Goal: Task Accomplishment & Management: Manage account settings

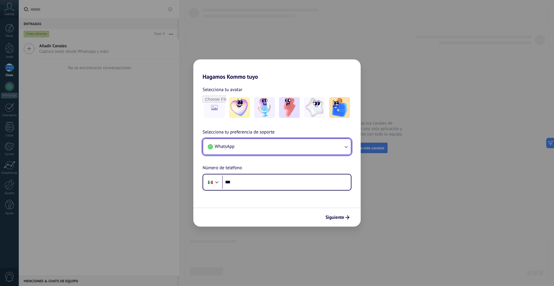
click at [265, 149] on button "WhatsApp" at bounding box center [277, 147] width 148 height 16
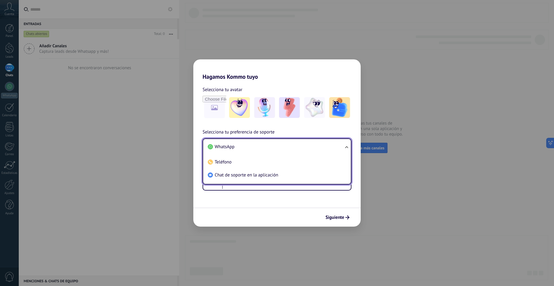
click at [224, 149] on span "WhatsApp" at bounding box center [225, 147] width 20 height 6
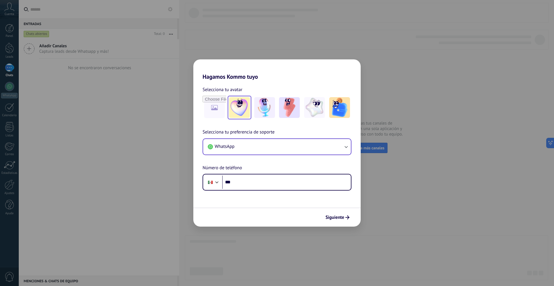
click at [231, 111] on img at bounding box center [239, 107] width 21 height 21
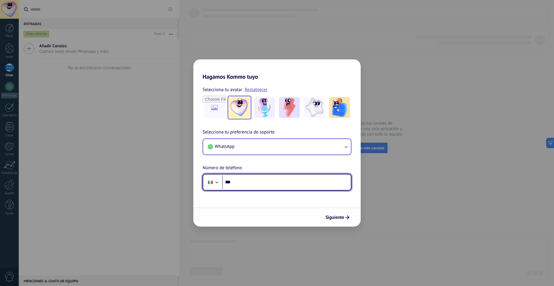
click at [246, 181] on input "***" at bounding box center [286, 182] width 129 height 13
type input "**********"
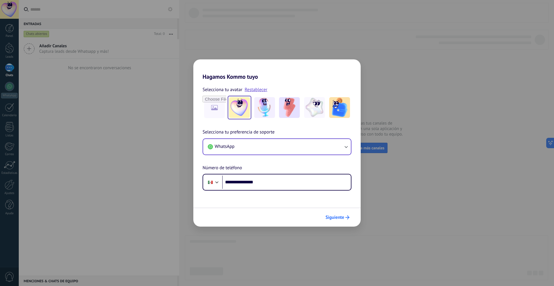
click at [352, 219] on button "Siguiente" at bounding box center [337, 218] width 29 height 10
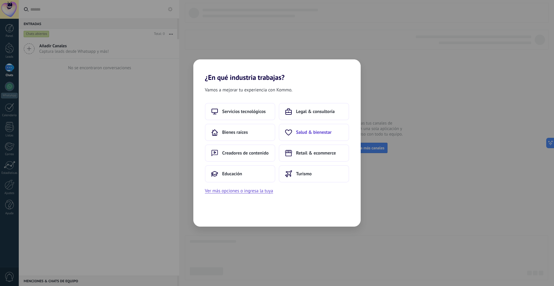
click at [311, 127] on button "Salud & bienestar" at bounding box center [314, 132] width 70 height 17
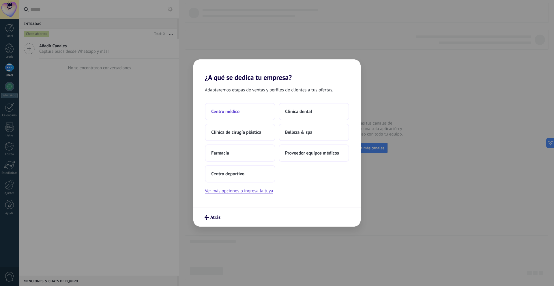
click at [249, 110] on button "Centro médico" at bounding box center [240, 111] width 70 height 17
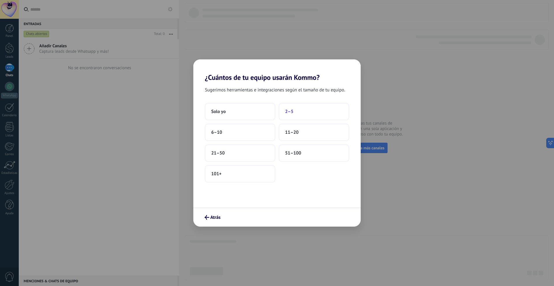
click at [292, 105] on button "2–5" at bounding box center [314, 111] width 70 height 17
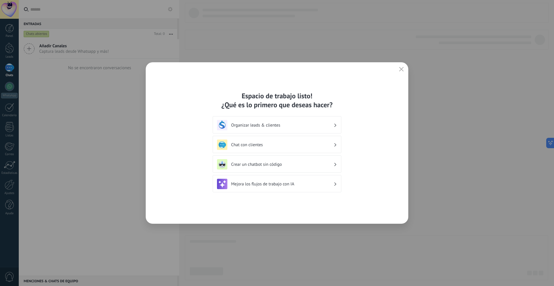
click at [307, 124] on h3 "Organizar leads & clientes" at bounding box center [282, 125] width 102 height 5
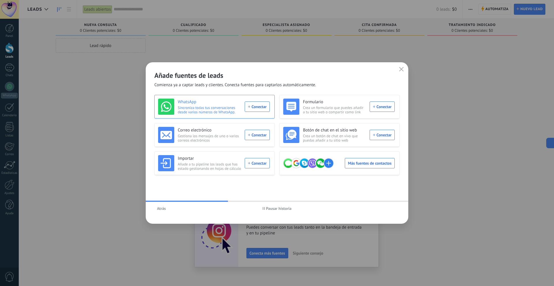
click at [257, 107] on div "WhatsApp Sincroniza todas tus conversaciones desde varios números de WhatsApp. …" at bounding box center [214, 107] width 112 height 16
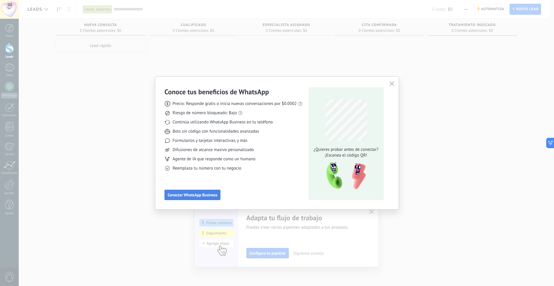
click at [210, 198] on button "Conectar WhatsApp Business" at bounding box center [192, 195] width 56 height 10
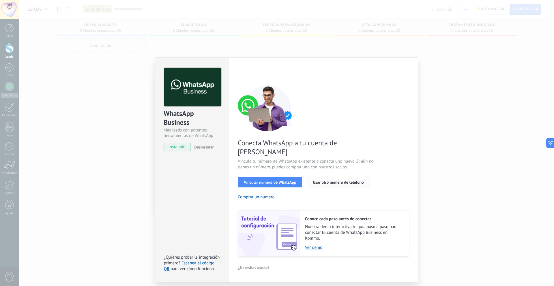
click at [348, 180] on span "Usar otro número de teléfono" at bounding box center [338, 182] width 51 height 4
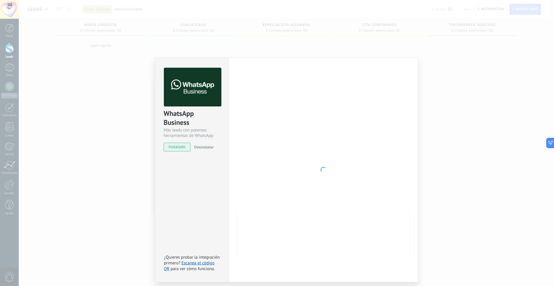
click at [301, 194] on div at bounding box center [323, 170] width 171 height 204
click at [321, 176] on div at bounding box center [323, 170] width 171 height 204
click at [345, 135] on div at bounding box center [323, 170] width 171 height 204
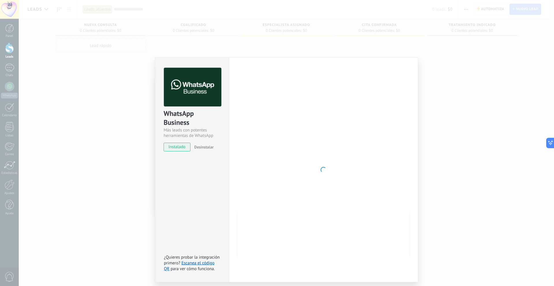
click at [345, 135] on div at bounding box center [323, 170] width 171 height 204
click at [318, 163] on div at bounding box center [323, 170] width 171 height 204
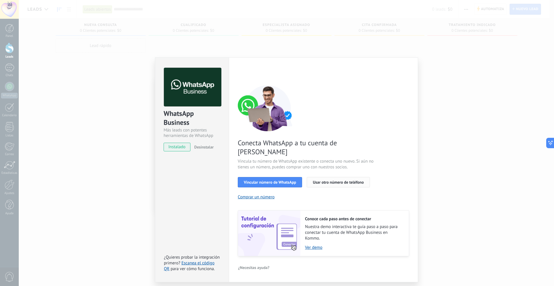
click at [353, 180] on span "Usar otro número de teléfono" at bounding box center [338, 182] width 51 height 4
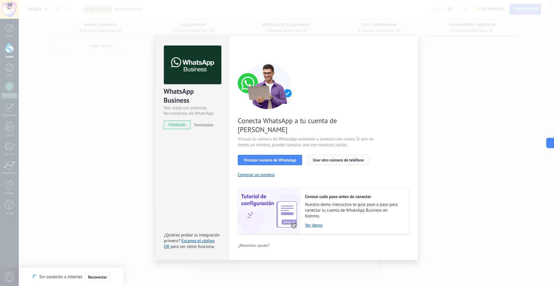
click at [321, 158] on span "Usar otro número de teléfono" at bounding box center [338, 160] width 51 height 4
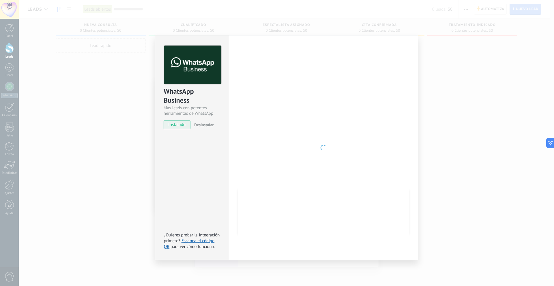
click at [112, 99] on div "WhatsApp Business Más leads con potentes herramientas de WhatsApp instalado Des…" at bounding box center [286, 143] width 535 height 286
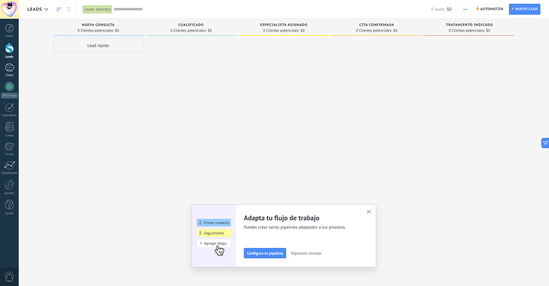
click at [9, 74] on div "Chats" at bounding box center [9, 76] width 17 height 4
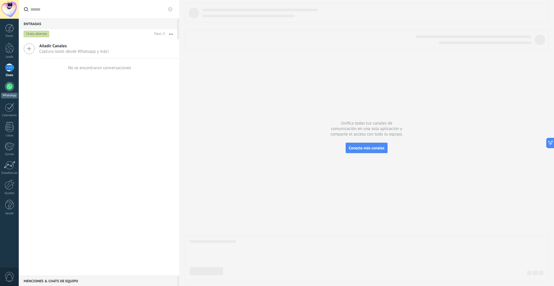
click at [3, 90] on link "WhatsApp" at bounding box center [9, 90] width 19 height 16
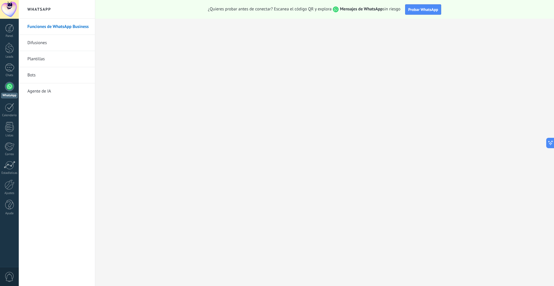
click at [8, 275] on span "0" at bounding box center [10, 277] width 10 height 10
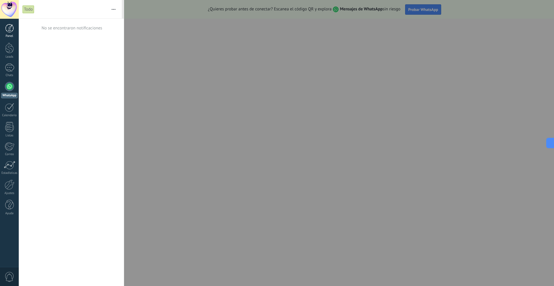
click at [12, 35] on div "Panel" at bounding box center [9, 36] width 17 height 4
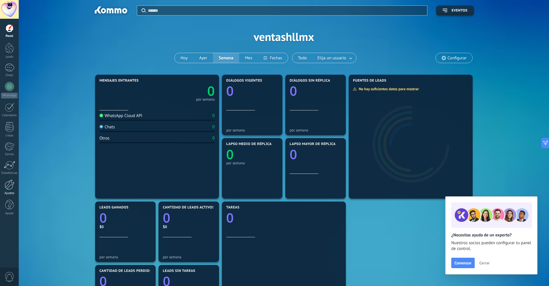
click at [2, 185] on link "Ajustes" at bounding box center [9, 188] width 19 height 16
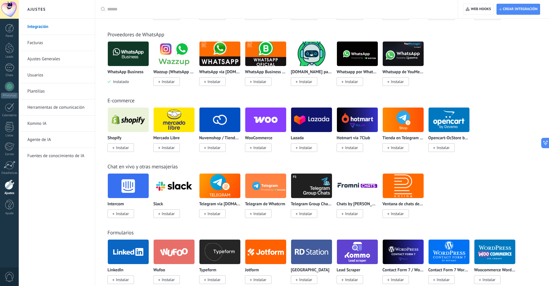
scroll to position [180, 0]
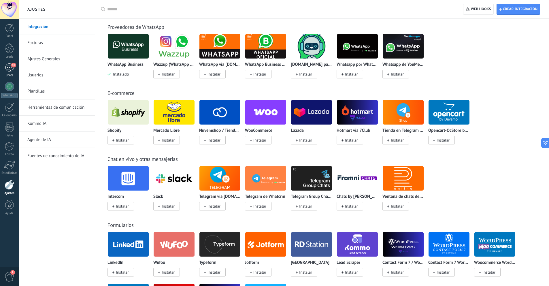
click at [9, 69] on div "81" at bounding box center [9, 67] width 9 height 8
drag, startPoint x: 9, startPoint y: 69, endPoint x: 10, endPoint y: 76, distance: 7.2
click at [9, 69] on div "81" at bounding box center [9, 67] width 9 height 8
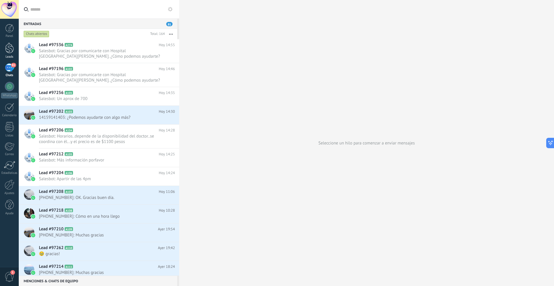
click at [14, 54] on link "Leads" at bounding box center [9, 51] width 19 height 16
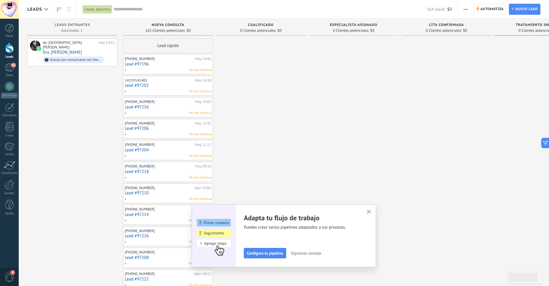
click at [304, 99] on div at bounding box center [261, 260] width 90 height 445
click at [7, 25] on div at bounding box center [9, 28] width 9 height 9
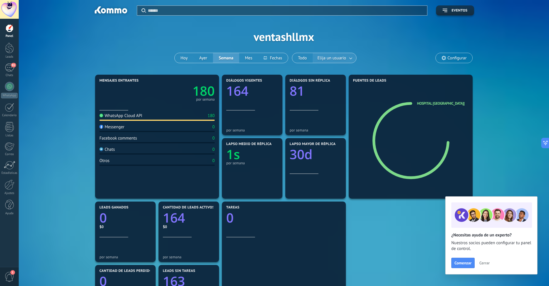
click at [339, 58] on span "Elija un usuario" at bounding box center [332, 58] width 31 height 8
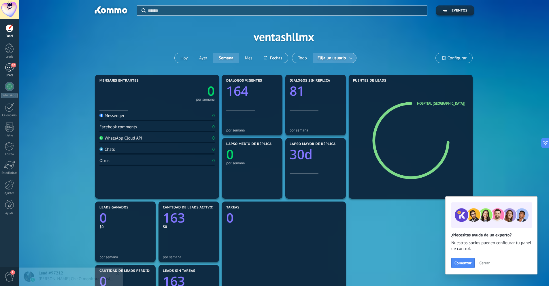
click at [11, 66] on span "82" at bounding box center [13, 65] width 5 height 5
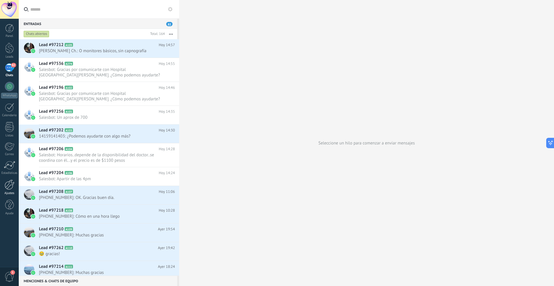
click at [7, 186] on div at bounding box center [10, 185] width 10 height 10
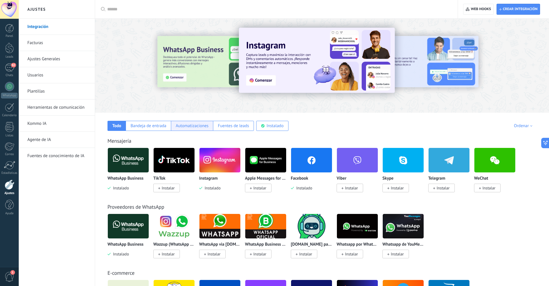
click at [195, 129] on div "Automatizaciones" at bounding box center [192, 126] width 42 height 10
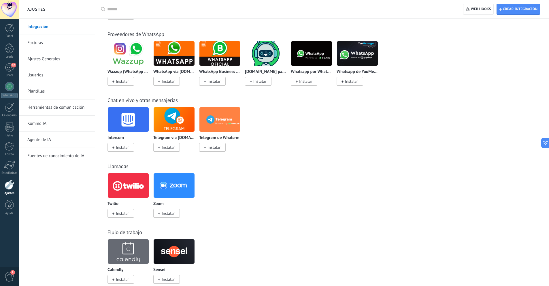
scroll to position [173, 0]
click at [35, 94] on link "Plantillas" at bounding box center [58, 91] width 62 height 16
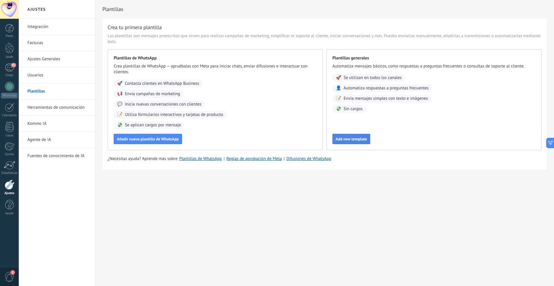
click at [336, 142] on button "Add new template" at bounding box center [351, 139] width 38 height 10
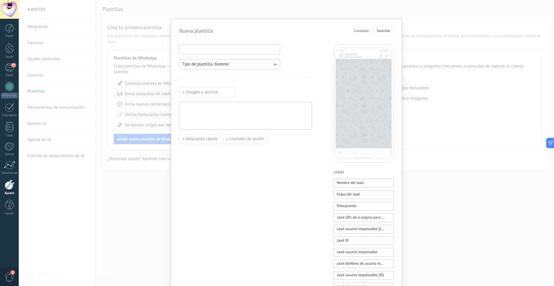
click at [226, 50] on input at bounding box center [229, 49] width 100 height 9
click at [229, 61] on button "Tipo de plantilla: Kommo" at bounding box center [229, 64] width 101 height 10
click at [228, 51] on input at bounding box center [229, 49] width 100 height 9
click at [427, 36] on div "Nueva plantilla Cancelar Guardar Tipo de plantilla: Kommo Imagen o archivo Resp…" at bounding box center [286, 143] width 535 height 286
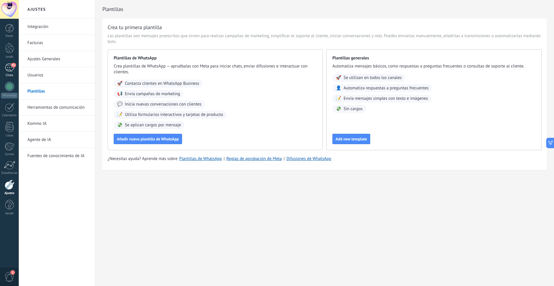
click at [13, 67] on span "82" at bounding box center [13, 65] width 5 height 5
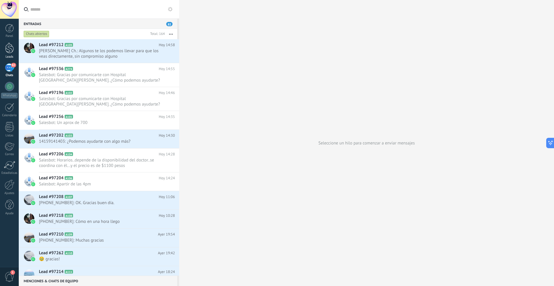
click at [11, 48] on div at bounding box center [9, 48] width 9 height 11
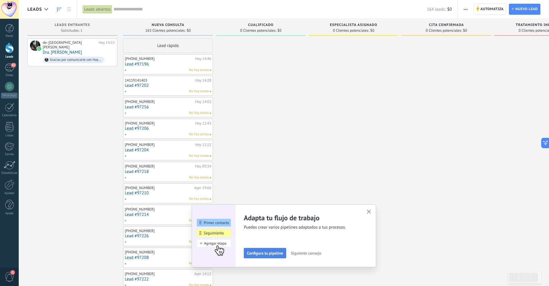
click at [280, 255] on span "Configura tu pipeline" at bounding box center [265, 253] width 36 height 4
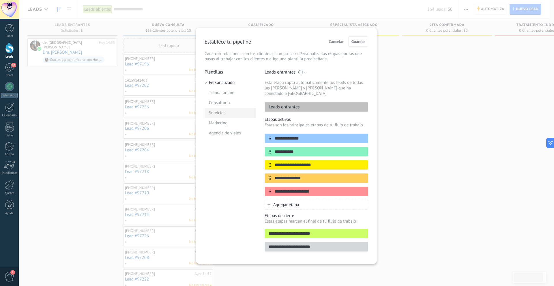
click at [223, 113] on li "Servicios" at bounding box center [229, 113] width 51 height 10
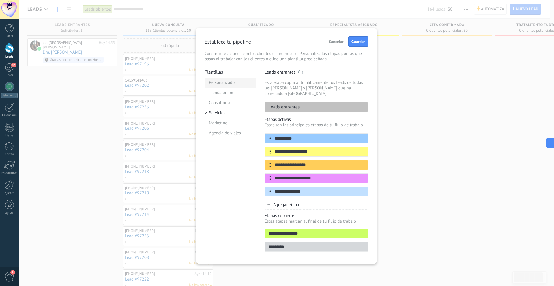
click at [223, 82] on li "Personalizado" at bounding box center [229, 83] width 51 height 10
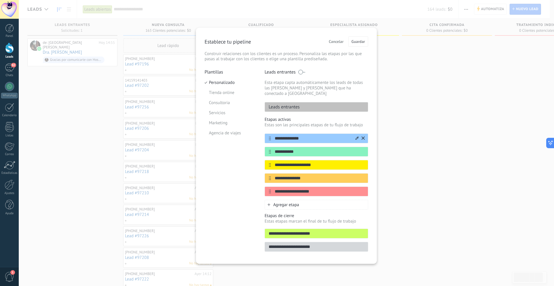
click at [315, 136] on input "**********" at bounding box center [313, 139] width 84 height 6
click at [364, 136] on icon at bounding box center [362, 137] width 3 height 3
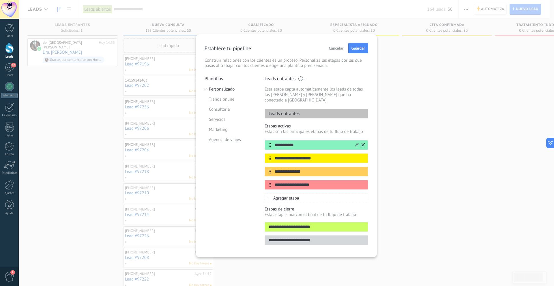
click at [293, 142] on input "**********" at bounding box center [313, 145] width 84 height 6
type input "*"
click at [303, 182] on input "**********" at bounding box center [313, 185] width 84 height 6
drag, startPoint x: 318, startPoint y: 181, endPoint x: 263, endPoint y: 178, distance: 55.5
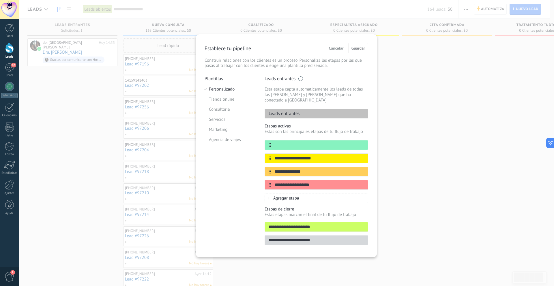
click at [263, 178] on div "**********" at bounding box center [286, 162] width 164 height 173
drag, startPoint x: 309, startPoint y: 164, endPoint x: 279, endPoint y: 166, distance: 29.7
click at [279, 169] on input "**********" at bounding box center [313, 172] width 84 height 6
click at [281, 142] on input "text" at bounding box center [313, 145] width 84 height 6
type input "********"
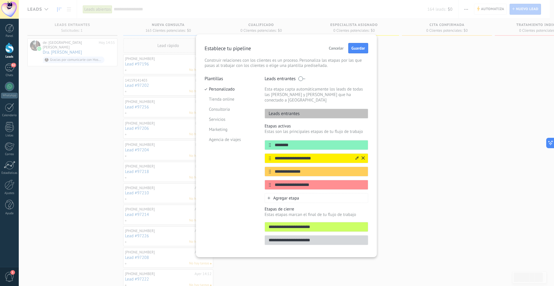
click at [311, 155] on input "**********" at bounding box center [313, 158] width 84 height 6
drag, startPoint x: 325, startPoint y: 152, endPoint x: 266, endPoint y: 151, distance: 58.6
click at [266, 153] on div "**********" at bounding box center [316, 158] width 104 height 10
type input "**********"
click at [309, 169] on input "**********" at bounding box center [313, 172] width 84 height 6
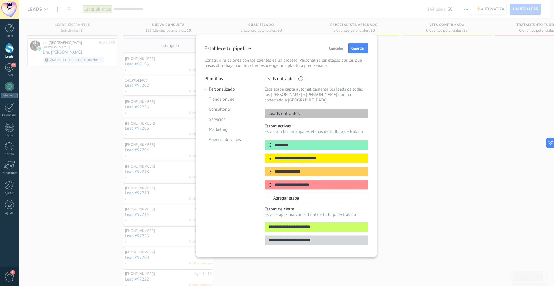
drag, startPoint x: 313, startPoint y: 164, endPoint x: 263, endPoint y: 164, distance: 49.9
click at [263, 164] on div "**********" at bounding box center [286, 162] width 164 height 173
type input "**********"
drag, startPoint x: 320, startPoint y: 179, endPoint x: 264, endPoint y: 179, distance: 56.0
click at [264, 180] on div "**********" at bounding box center [316, 185] width 104 height 10
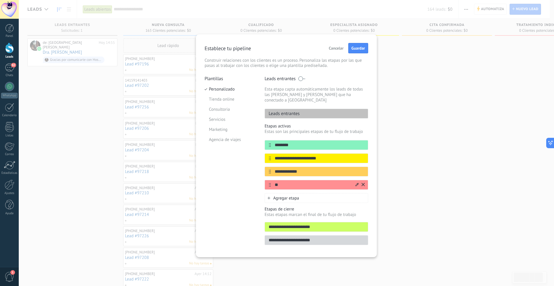
type input "*"
click at [363, 170] on icon at bounding box center [362, 171] width 3 height 3
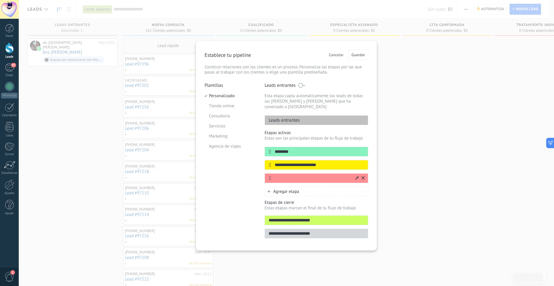
click at [307, 175] on input "text" at bounding box center [313, 178] width 84 height 6
type input "**********"
click at [328, 256] on div "**********" at bounding box center [286, 143] width 535 height 286
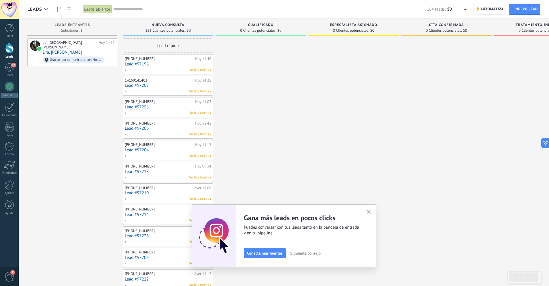
click at [373, 208] on button "button" at bounding box center [369, 212] width 7 height 8
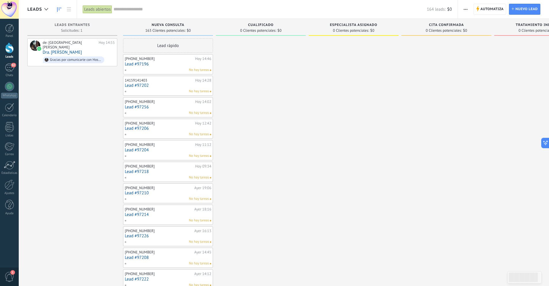
click at [355, 140] on div at bounding box center [354, 260] width 90 height 445
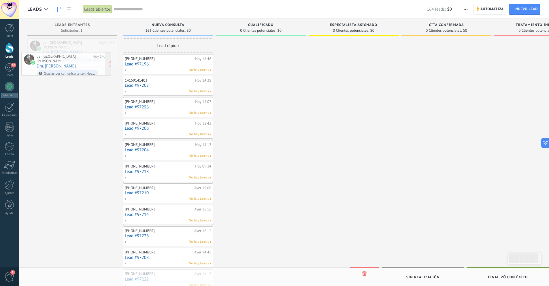
drag, startPoint x: 80, startPoint y: 45, endPoint x: 74, endPoint y: 59, distance: 15.1
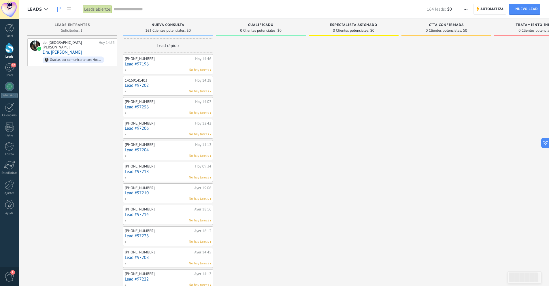
drag, startPoint x: 243, startPoint y: 29, endPoint x: 249, endPoint y: 32, distance: 7.0
click at [245, 30] on span "0 Clientes potenciales:" at bounding box center [258, 30] width 36 height 3
click at [278, 29] on span "$0" at bounding box center [280, 30] width 4 height 3
click at [467, 7] on span "button" at bounding box center [466, 9] width 4 height 11
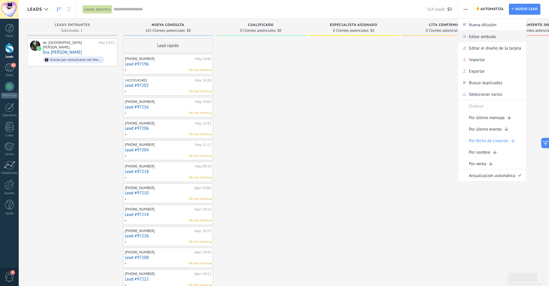
click at [488, 36] on span "Editar embudo" at bounding box center [482, 37] width 27 height 12
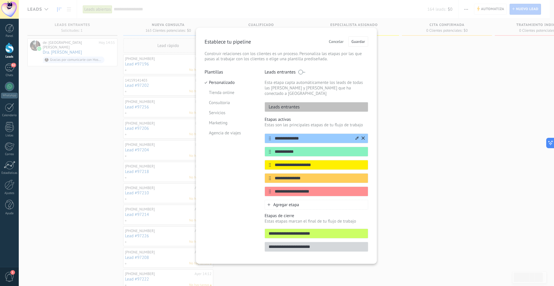
click at [364, 136] on icon at bounding box center [362, 137] width 3 height 3
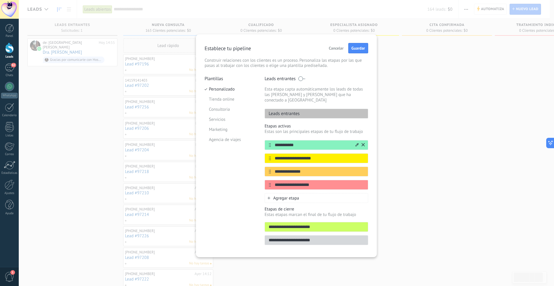
click at [307, 142] on input "**********" at bounding box center [313, 145] width 84 height 6
drag, startPoint x: 303, startPoint y: 138, endPoint x: 276, endPoint y: 136, distance: 27.2
click at [276, 140] on div "**********" at bounding box center [316, 145] width 104 height 10
type input "**********"
click at [326, 153] on div "**********" at bounding box center [316, 158] width 104 height 10
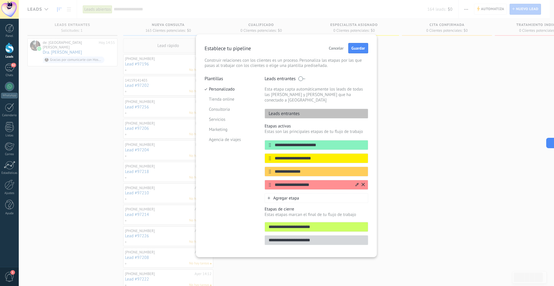
click at [319, 182] on input "**********" at bounding box center [313, 185] width 84 height 6
drag, startPoint x: 319, startPoint y: 179, endPoint x: 269, endPoint y: 177, distance: 50.8
click at [269, 180] on div "**********" at bounding box center [316, 185] width 104 height 10
type input "**********"
click at [363, 170] on icon at bounding box center [362, 171] width 3 height 3
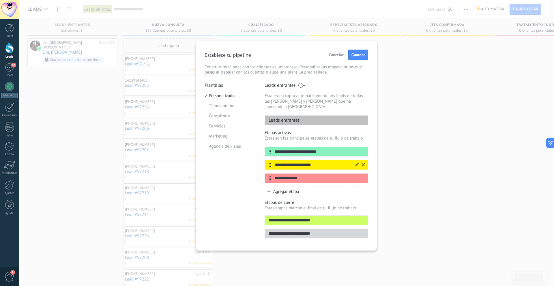
click at [313, 162] on input "**********" at bounding box center [313, 165] width 84 height 6
drag, startPoint x: 331, startPoint y: 160, endPoint x: 269, endPoint y: 161, distance: 61.4
click at [269, 161] on div "**********" at bounding box center [316, 165] width 104 height 10
type input "**********"
click at [362, 53] on span "Guardar" at bounding box center [358, 55] width 14 height 4
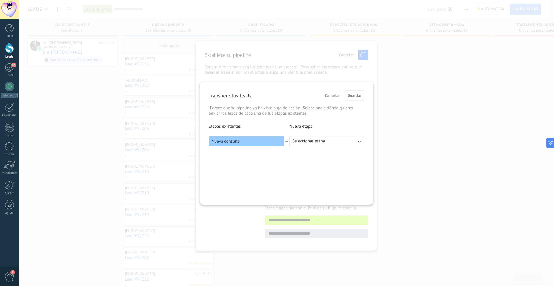
click at [316, 144] on span "Seleccionar etapa" at bounding box center [308, 141] width 33 height 6
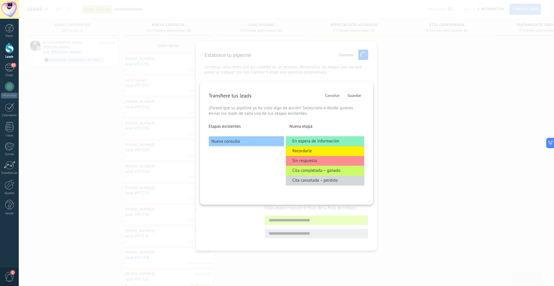
click at [321, 138] on span "En espera de información" at bounding box center [315, 141] width 47 height 6
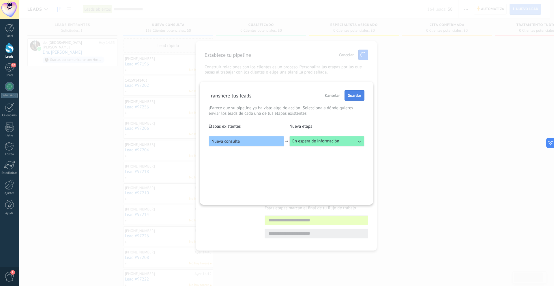
click at [356, 97] on span "Guardar" at bounding box center [355, 95] width 14 height 4
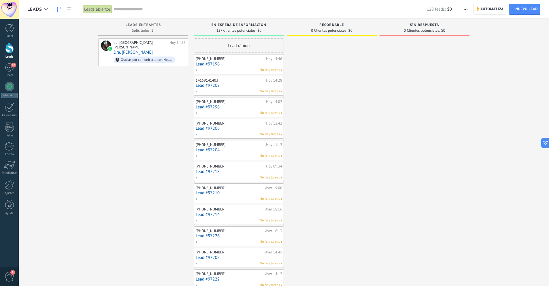
click at [440, 117] on div at bounding box center [425, 260] width 90 height 445
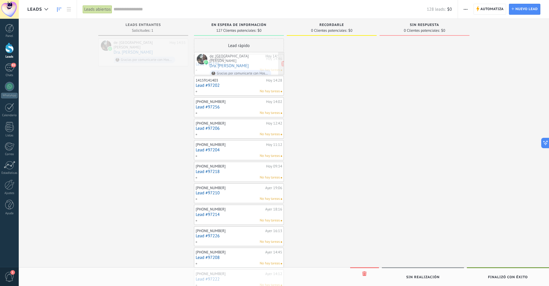
drag, startPoint x: 148, startPoint y: 42, endPoint x: 244, endPoint y: 55, distance: 97.0
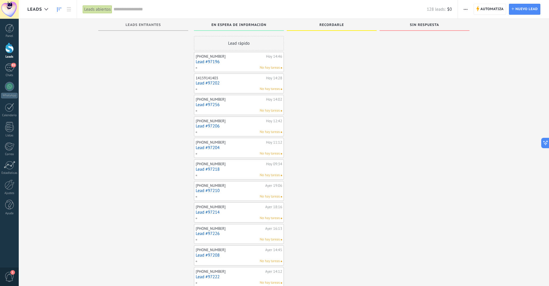
scroll to position [9, 0]
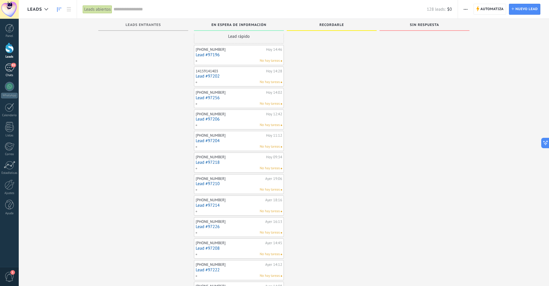
click at [14, 65] on span "83" at bounding box center [13, 65] width 5 height 5
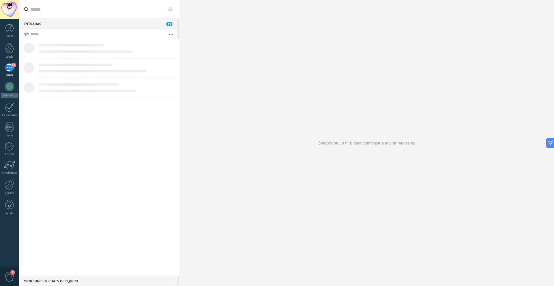
click at [14, 65] on span "83" at bounding box center [13, 65] width 5 height 5
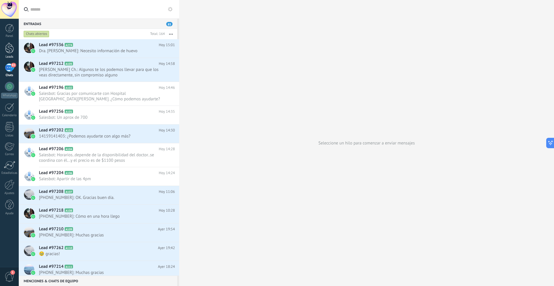
click at [12, 46] on div at bounding box center [9, 48] width 9 height 11
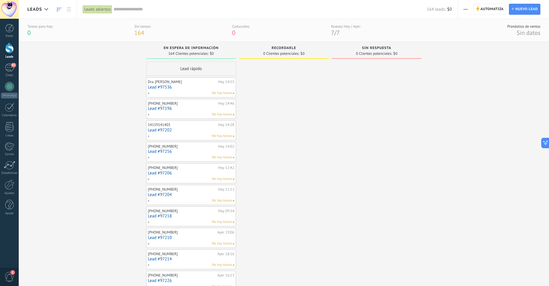
click at [13, 275] on span "1" at bounding box center [12, 272] width 5 height 5
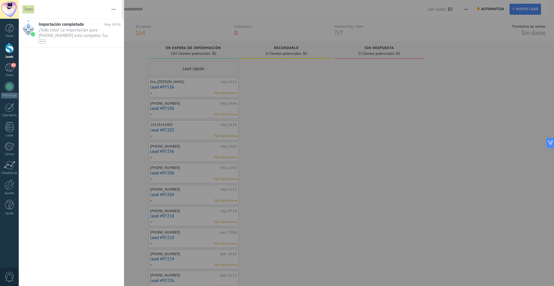
click at [299, 121] on div at bounding box center [277, 143] width 554 height 286
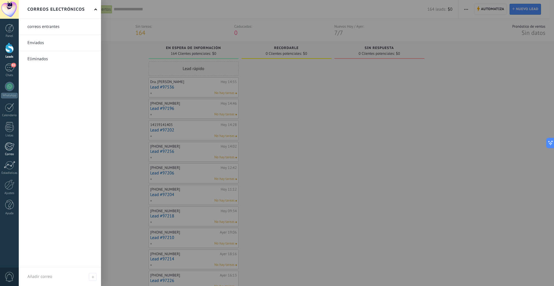
click at [5, 143] on div at bounding box center [10, 146] width 10 height 9
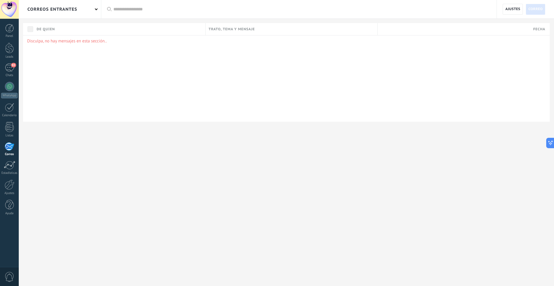
click at [46, 47] on div "Disculpa, no hay mensajes en esta sección.." at bounding box center [286, 78] width 526 height 87
click at [42, 12] on div "correos entrantes" at bounding box center [52, 9] width 50 height 18
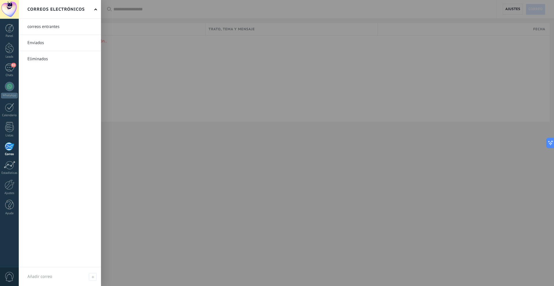
click at [48, 27] on link at bounding box center [60, 27] width 82 height 16
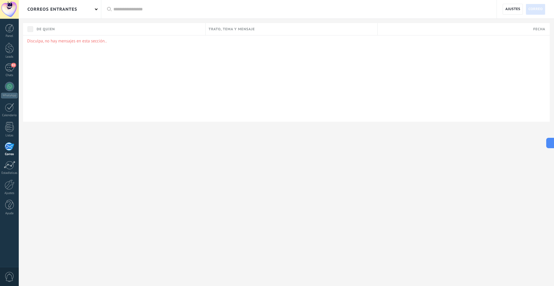
click at [51, 4] on div "correos entrantes" at bounding box center [52, 9] width 50 height 18
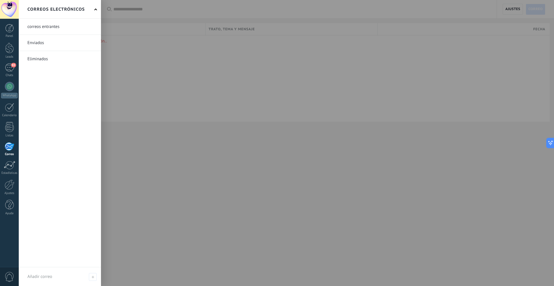
click at [50, 42] on link at bounding box center [60, 43] width 82 height 16
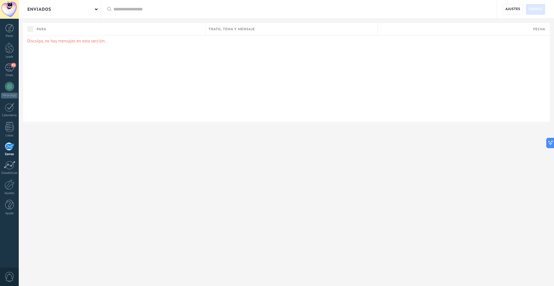
click at [70, 10] on div "Enviados" at bounding box center [60, 9] width 82 height 18
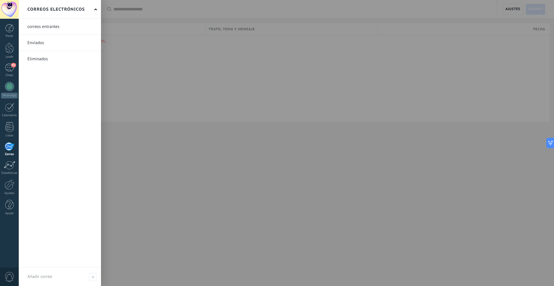
click at [69, 31] on link at bounding box center [60, 27] width 82 height 16
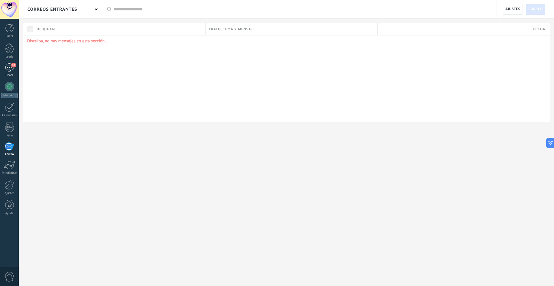
click at [9, 70] on div "83" at bounding box center [9, 67] width 9 height 8
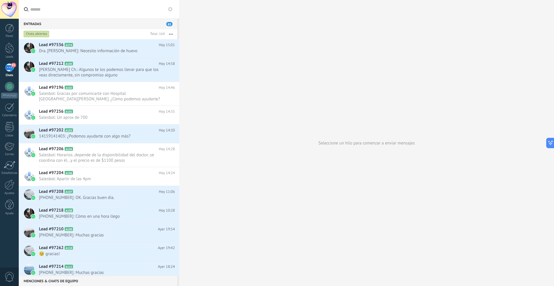
click at [266, 55] on div "Seleccione un hilo para comenzar a enviar mensajes" at bounding box center [366, 143] width 375 height 286
click at [14, 167] on div at bounding box center [10, 165] width 12 height 9
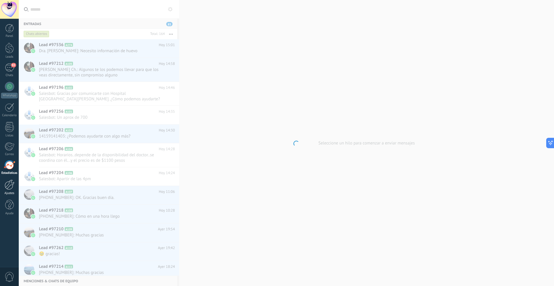
click at [10, 190] on link "Ajustes" at bounding box center [9, 188] width 19 height 16
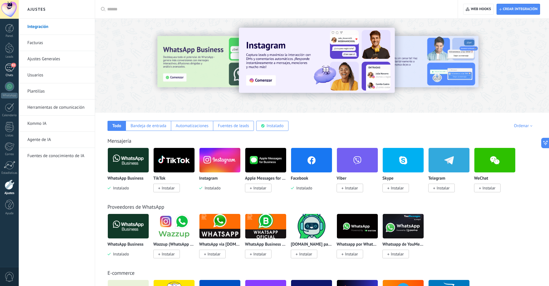
click at [14, 66] on span "83" at bounding box center [13, 65] width 5 height 5
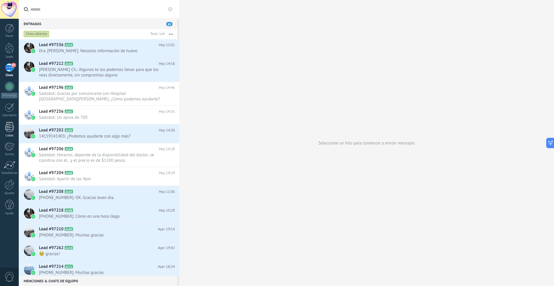
click at [10, 128] on div at bounding box center [9, 127] width 9 height 10
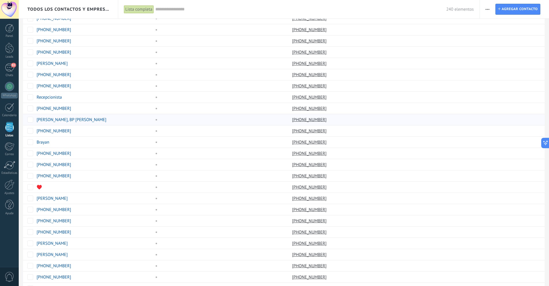
scroll to position [330, 0]
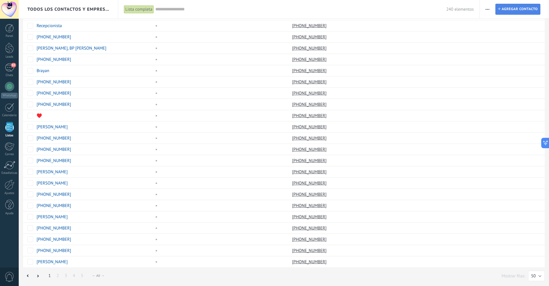
click at [506, 10] on span "Agregar contacto" at bounding box center [520, 9] width 36 height 10
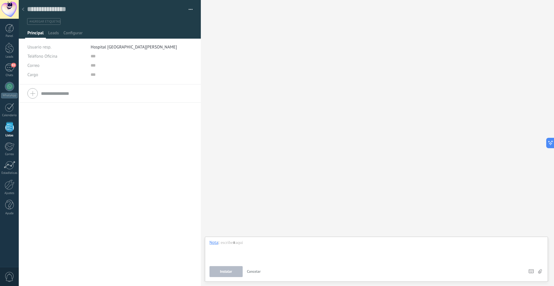
click at [184, 8] on button "button" at bounding box center [188, 9] width 8 height 9
drag, startPoint x: 114, startPoint y: 110, endPoint x: 61, endPoint y: 59, distance: 73.4
click at [114, 110] on div "Teléfono Oficina Ofic. directo Celular Fax Casa Otro Teléfono Oficina Llamar Co…" at bounding box center [110, 186] width 182 height 202
click at [25, 10] on div at bounding box center [23, 9] width 8 height 11
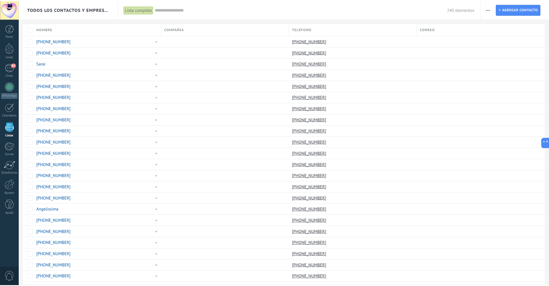
scroll to position [330, 0]
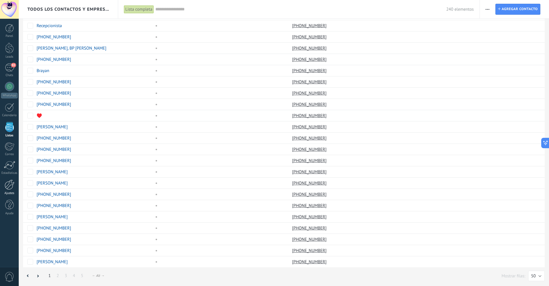
click at [11, 185] on div at bounding box center [10, 185] width 10 height 10
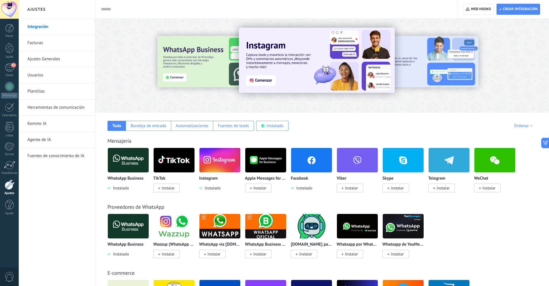
click at [51, 62] on link "Ajustes Generales" at bounding box center [58, 59] width 62 height 16
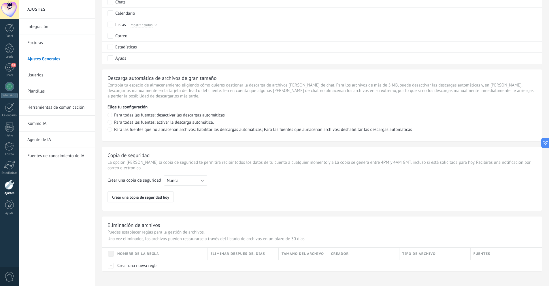
scroll to position [335, 0]
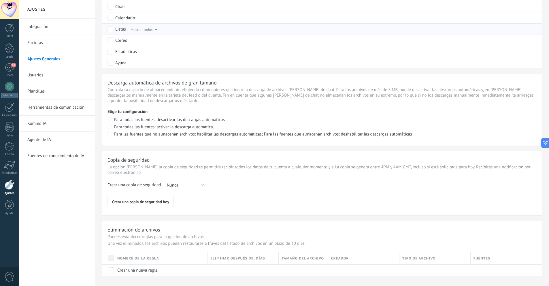
click at [139, 28] on span "Mostrar todos" at bounding box center [142, 29] width 22 height 5
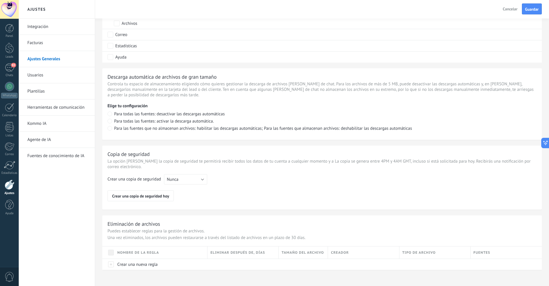
scroll to position [400, 0]
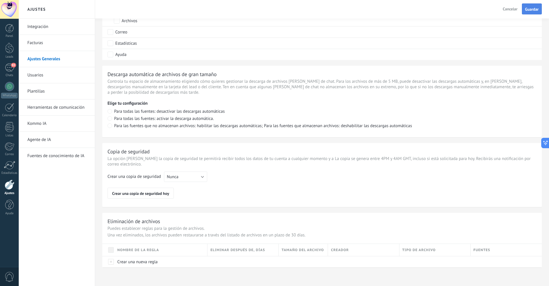
click at [528, 10] on span "Guardar" at bounding box center [532, 9] width 14 height 4
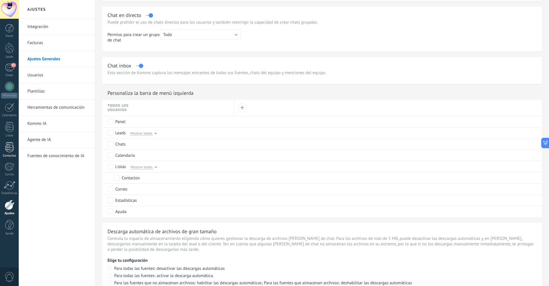
click at [8, 147] on div at bounding box center [9, 147] width 9 height 10
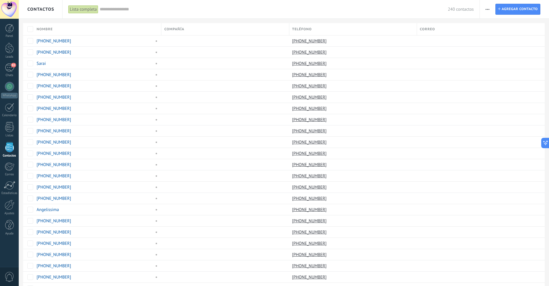
click at [488, 9] on icon "button" at bounding box center [488, 9] width 4 height 1
click at [509, 55] on div "Importar" at bounding box center [509, 59] width 58 height 12
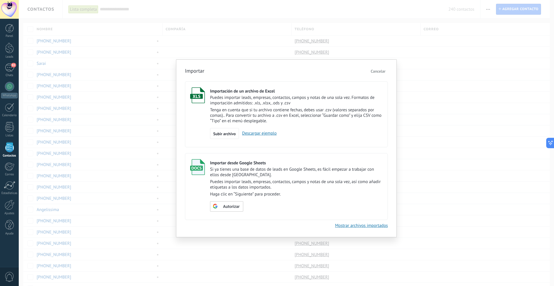
click at [378, 67] on button "Cancelar" at bounding box center [377, 71] width 19 height 9
